Goal: Task Accomplishment & Management: Use online tool/utility

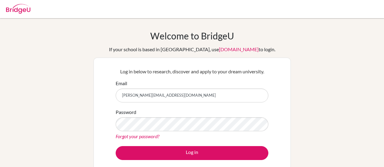
click at [179, 156] on button "Log in" at bounding box center [192, 153] width 153 height 14
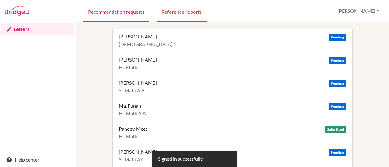
click at [129, 10] on link "Recommendation requests" at bounding box center [116, 11] width 66 height 21
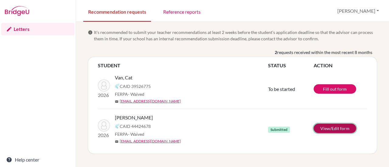
click at [334, 128] on link "View/Edit form" at bounding box center [334, 128] width 42 height 9
